Goal: Task Accomplishment & Management: Use online tool/utility

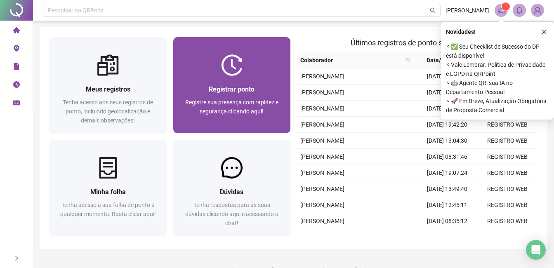
click at [257, 85] on div "Registrar ponto" at bounding box center [231, 89] width 97 height 10
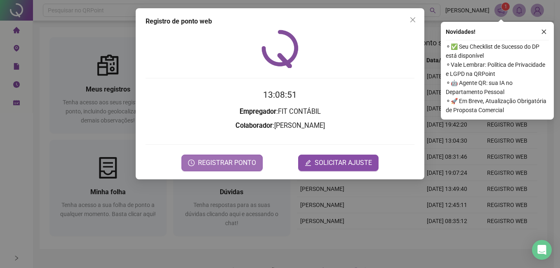
click at [241, 162] on span "REGISTRAR PONTO" at bounding box center [227, 163] width 58 height 10
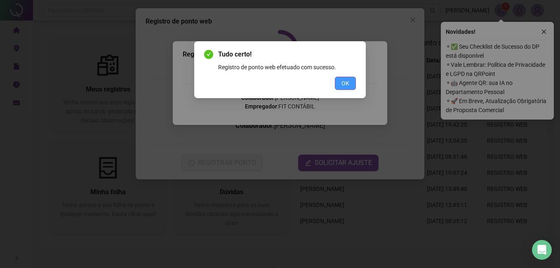
click at [349, 79] on button "OK" at bounding box center [345, 83] width 21 height 13
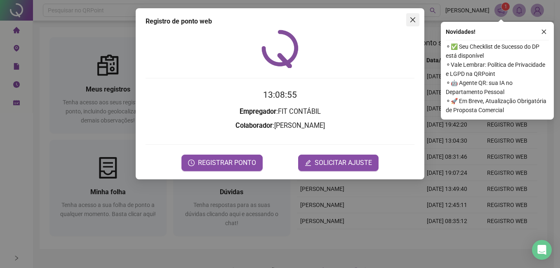
click at [411, 19] on icon "close" at bounding box center [412, 19] width 7 height 7
